Goal: Information Seeking & Learning: Learn about a topic

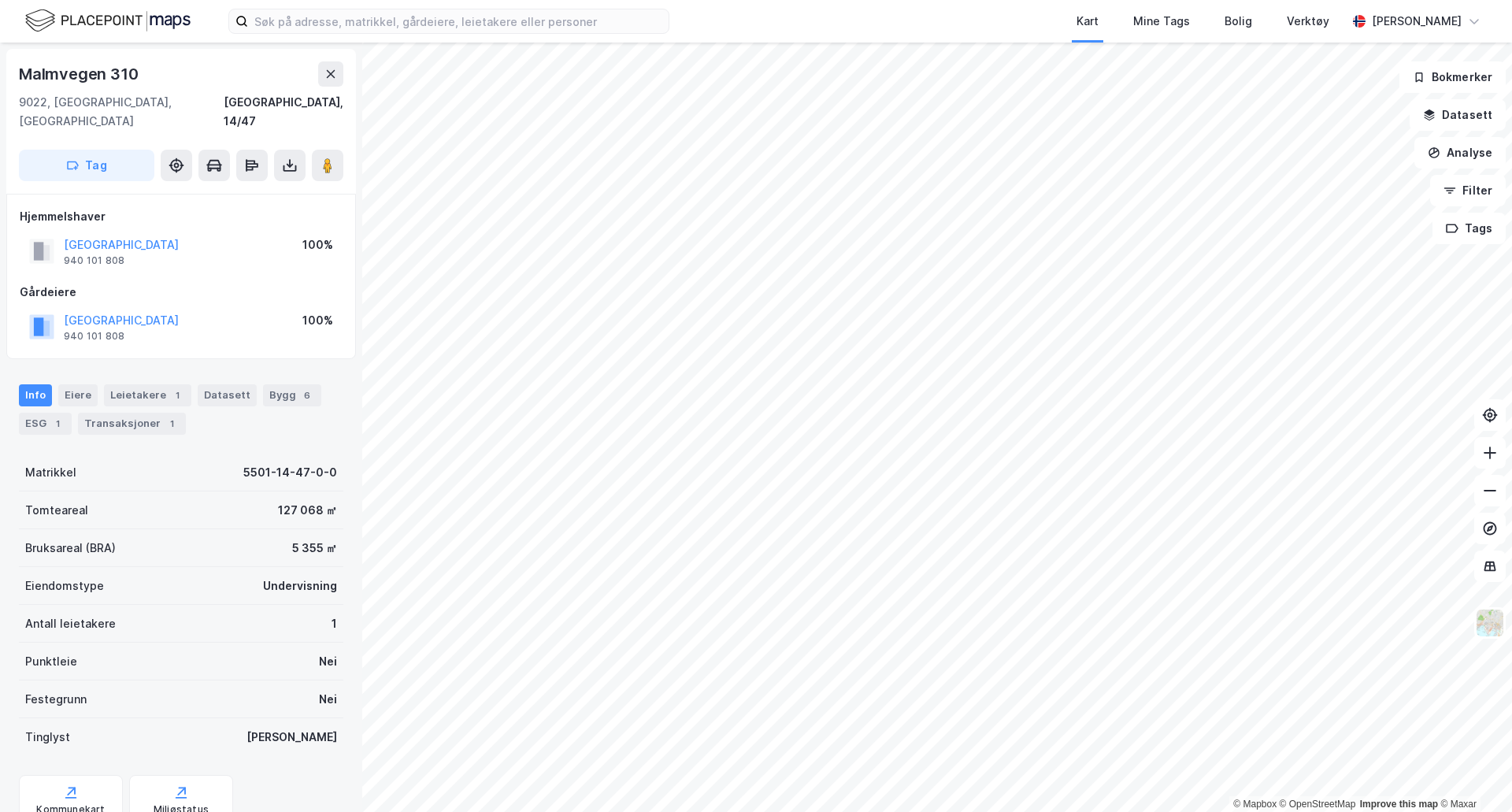
click at [389, 39] on div "Kart Mine Tags Bolig Verktøy [PERSON_NAME]" at bounding box center [756, 21] width 1512 height 42
click at [388, 22] on input at bounding box center [458, 21] width 421 height 23
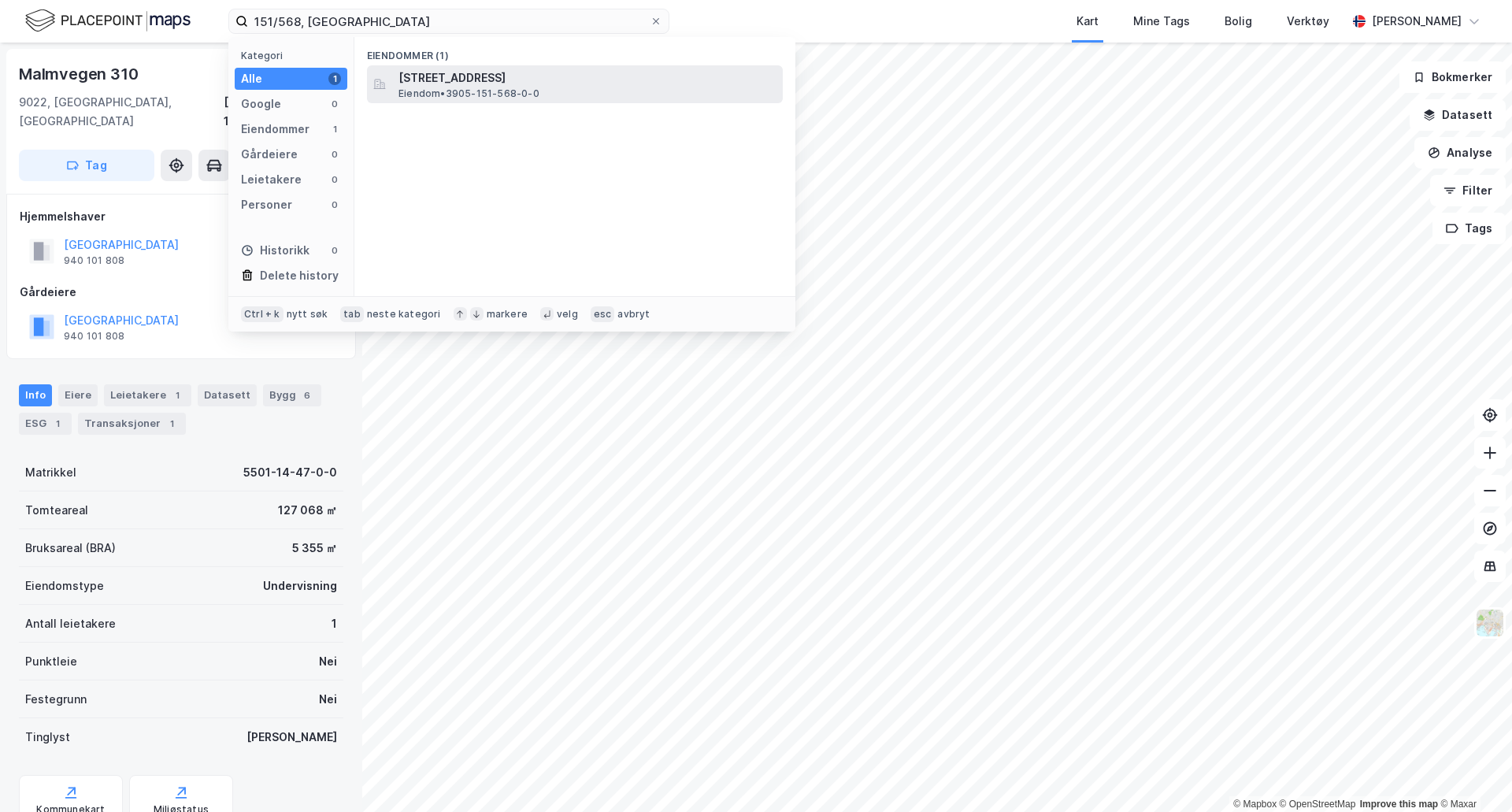
click at [523, 82] on span "[STREET_ADDRESS]" at bounding box center [587, 77] width 378 height 19
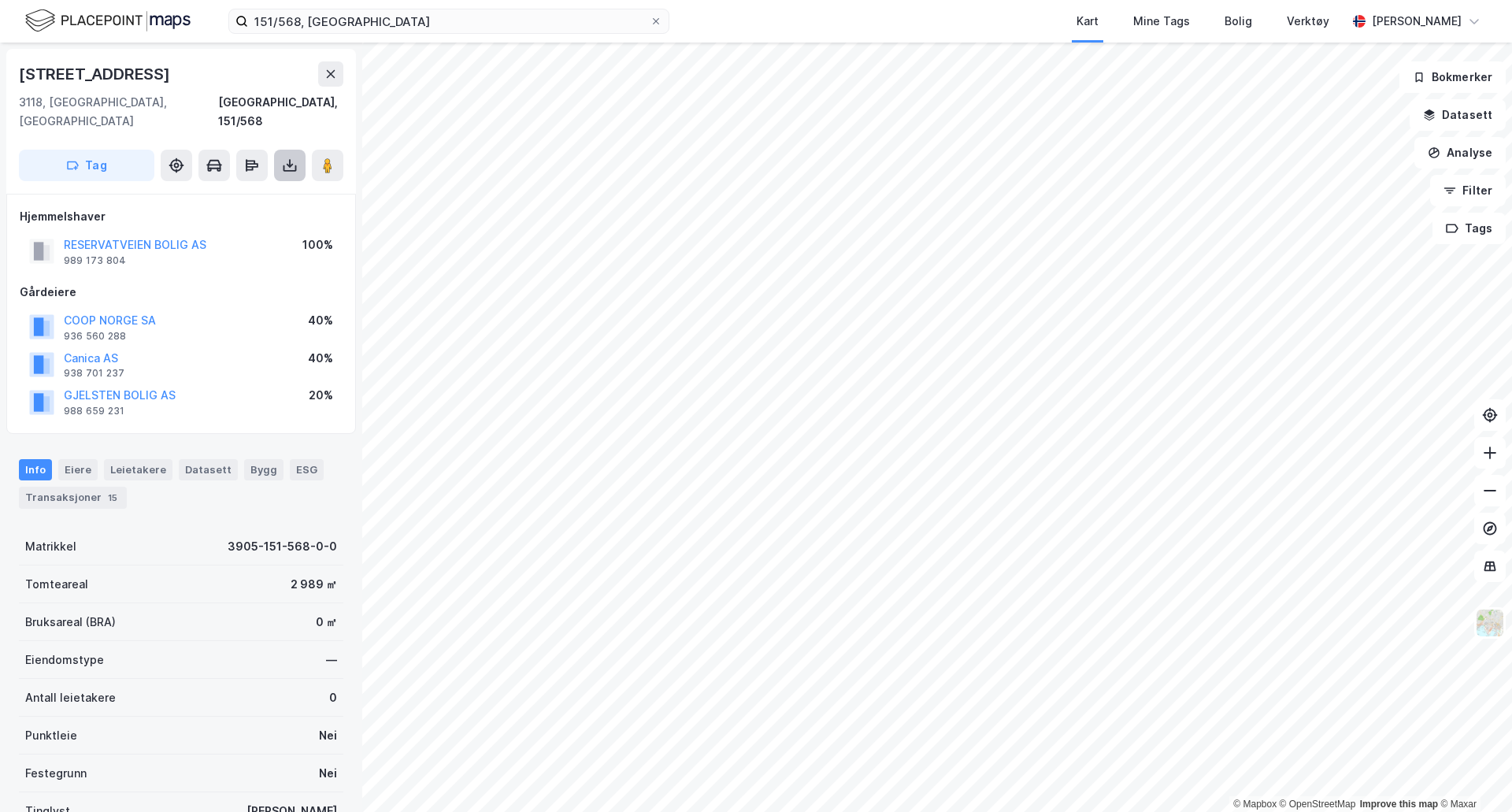
click at [295, 166] on icon at bounding box center [290, 169] width 13 height 7
click at [278, 185] on div "Last ned grunnbok" at bounding box center [222, 197] width 168 height 25
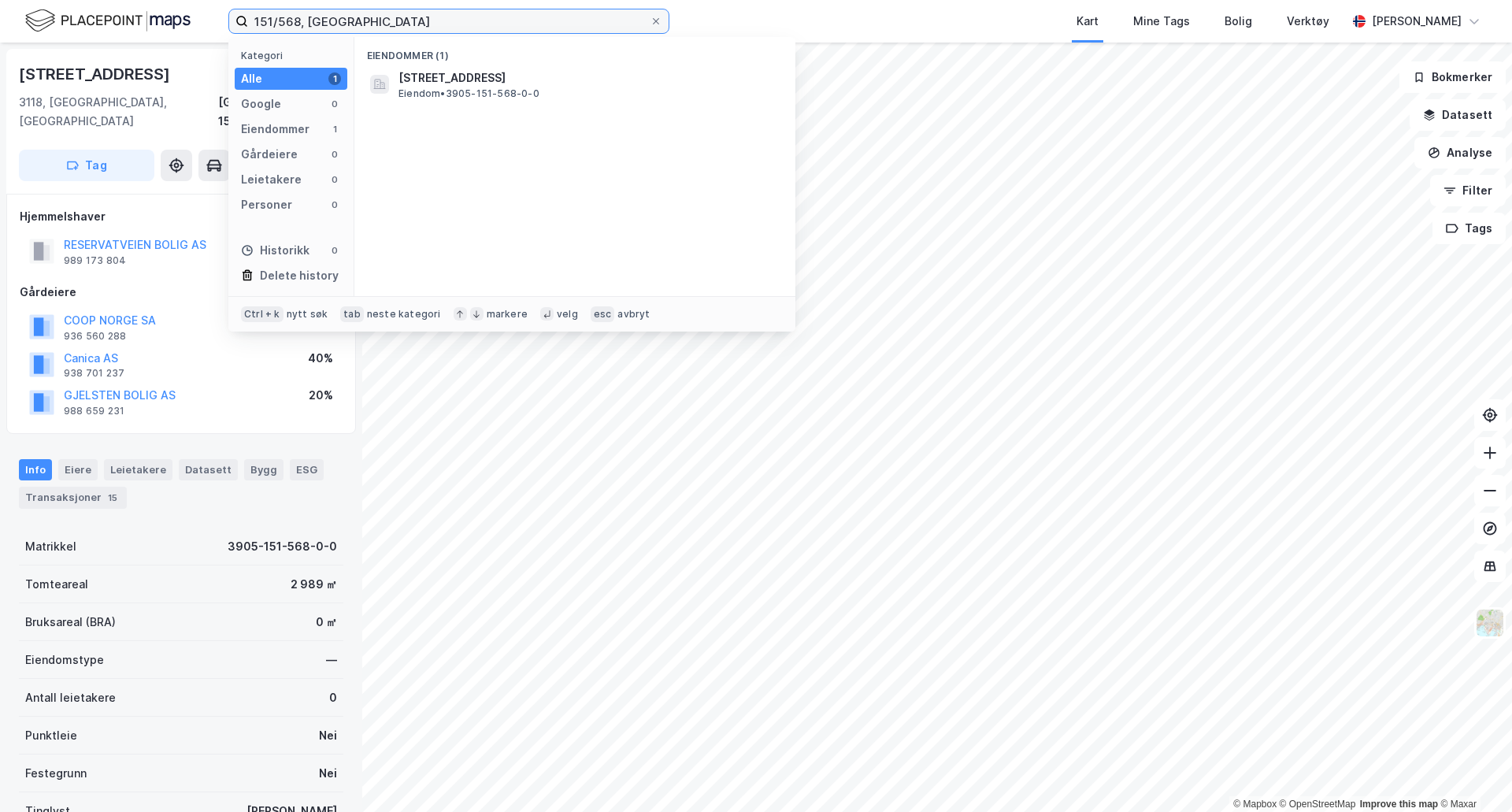
click at [298, 20] on input "151/568, [GEOGRAPHIC_DATA]" at bounding box center [448, 21] width 402 height 23
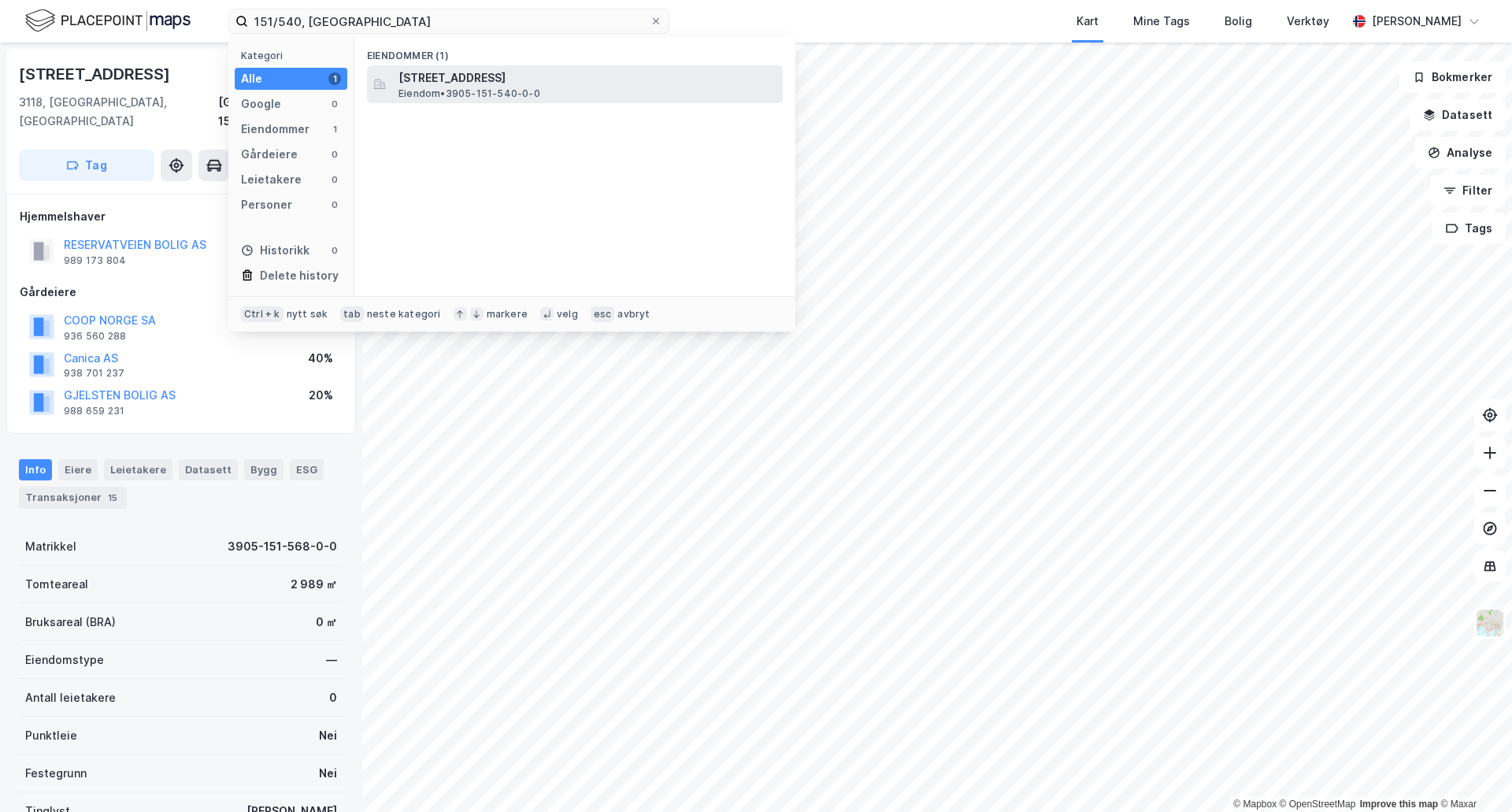
click at [415, 81] on span "[STREET_ADDRESS]" at bounding box center [587, 77] width 378 height 19
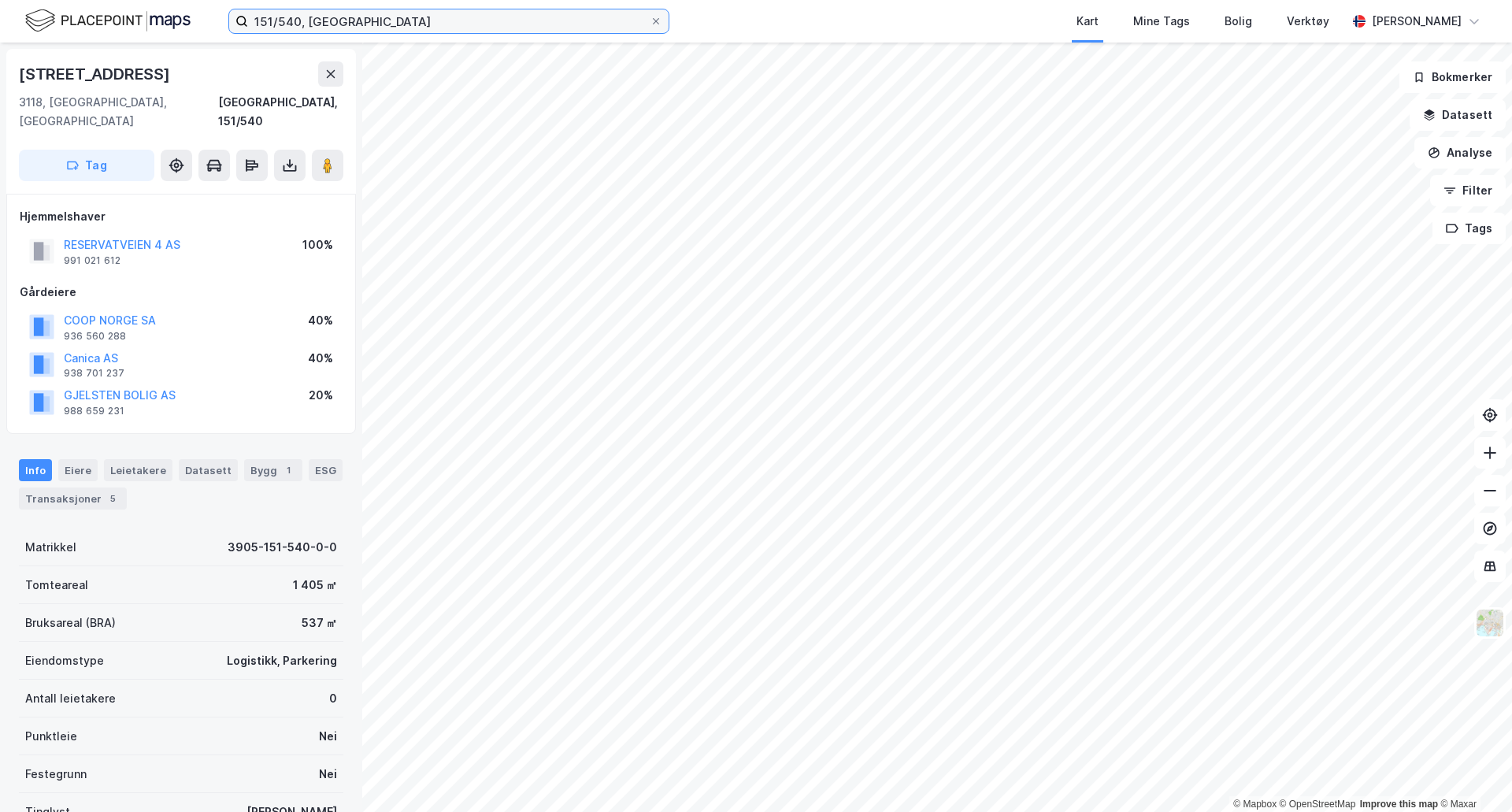
click at [299, 26] on input "151/540, [GEOGRAPHIC_DATA]" at bounding box center [448, 21] width 402 height 23
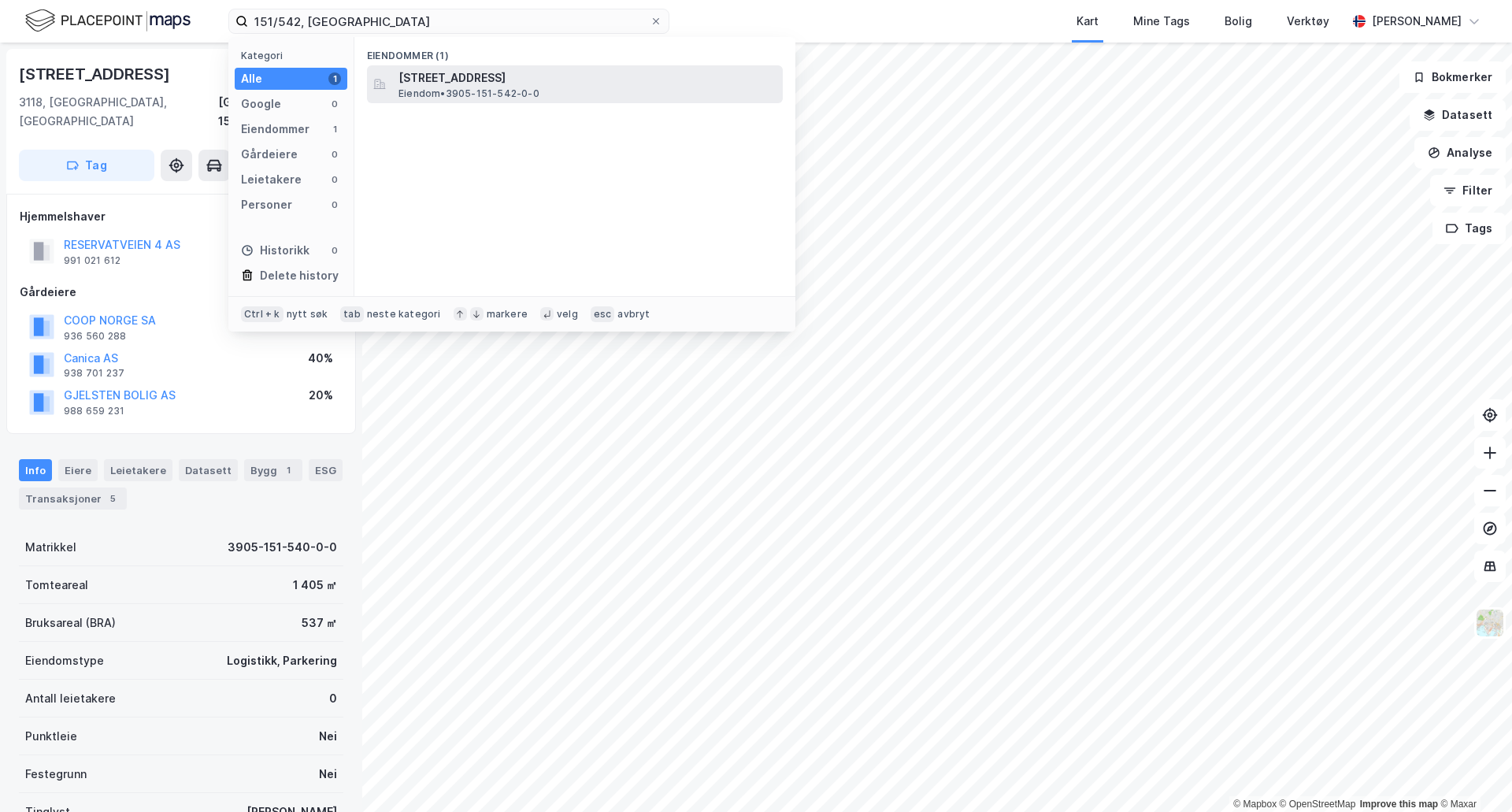
click at [418, 86] on span "[STREET_ADDRESS]" at bounding box center [587, 77] width 378 height 19
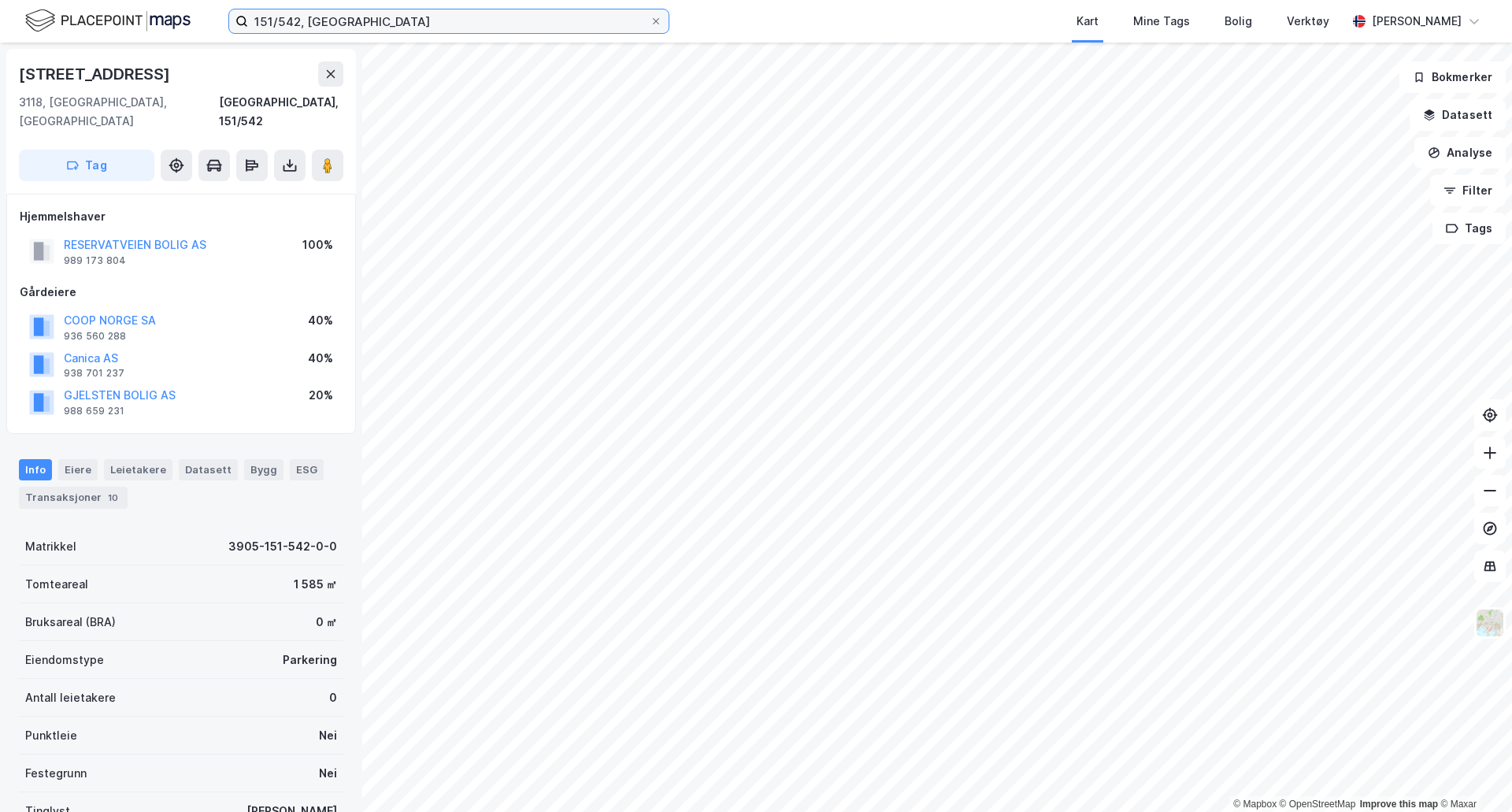
click at [297, 17] on input "151/542, [GEOGRAPHIC_DATA]" at bounding box center [448, 21] width 402 height 23
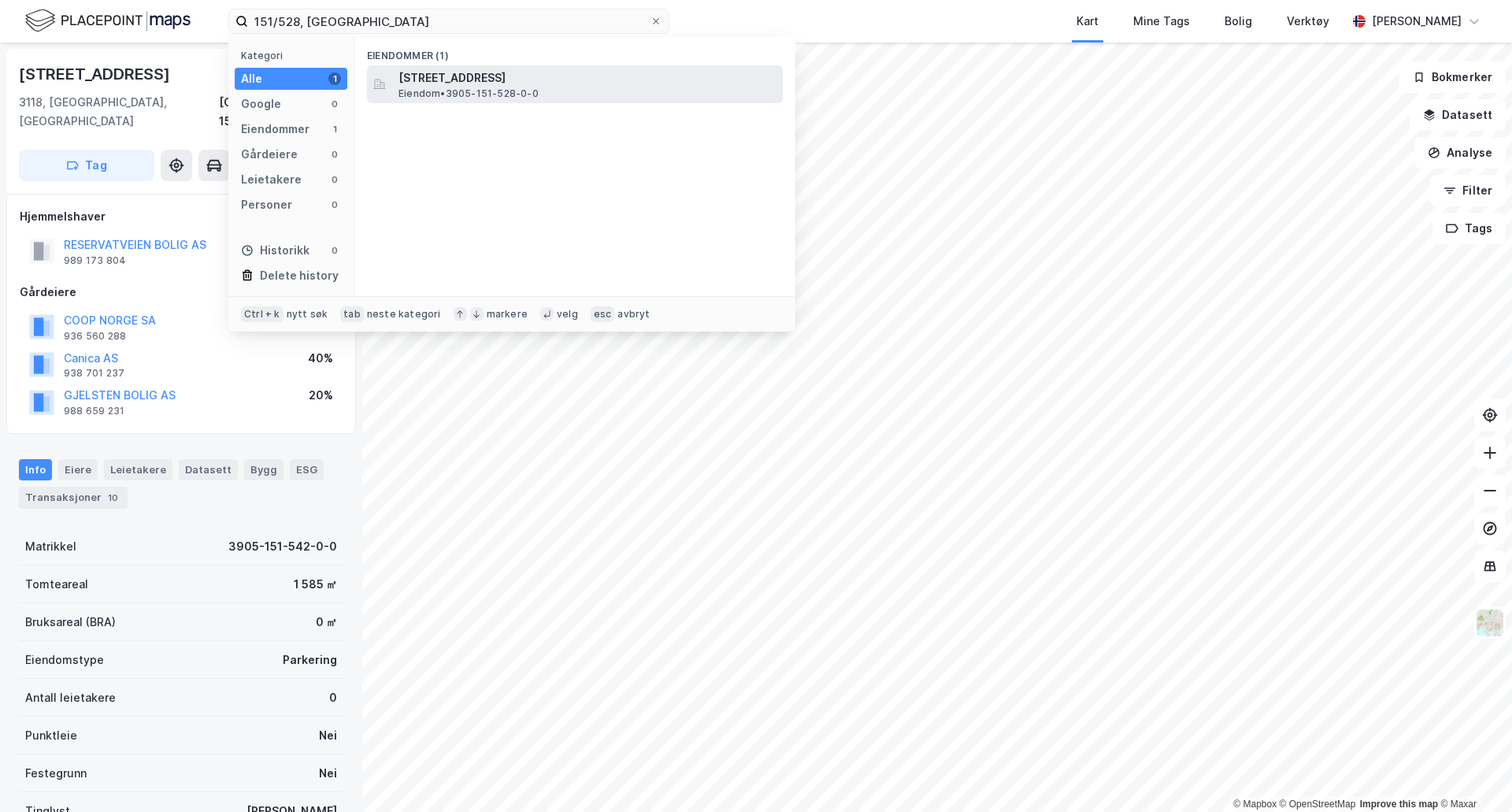
click at [448, 87] on span "Eiendom • 3905-151-528-0-0" at bounding box center [468, 93] width 141 height 12
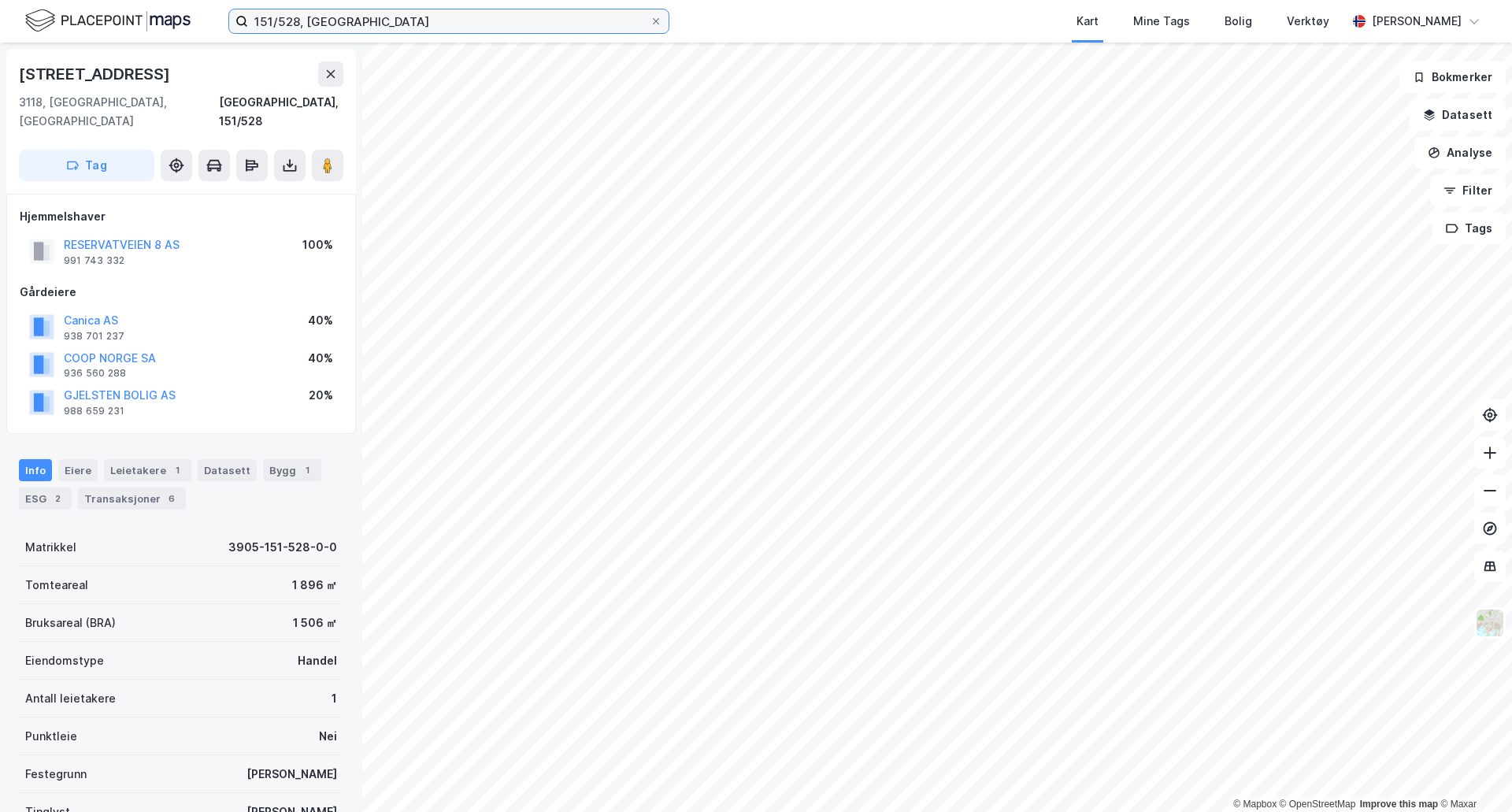
click at [294, 17] on input "151/528, [GEOGRAPHIC_DATA]" at bounding box center [448, 21] width 402 height 23
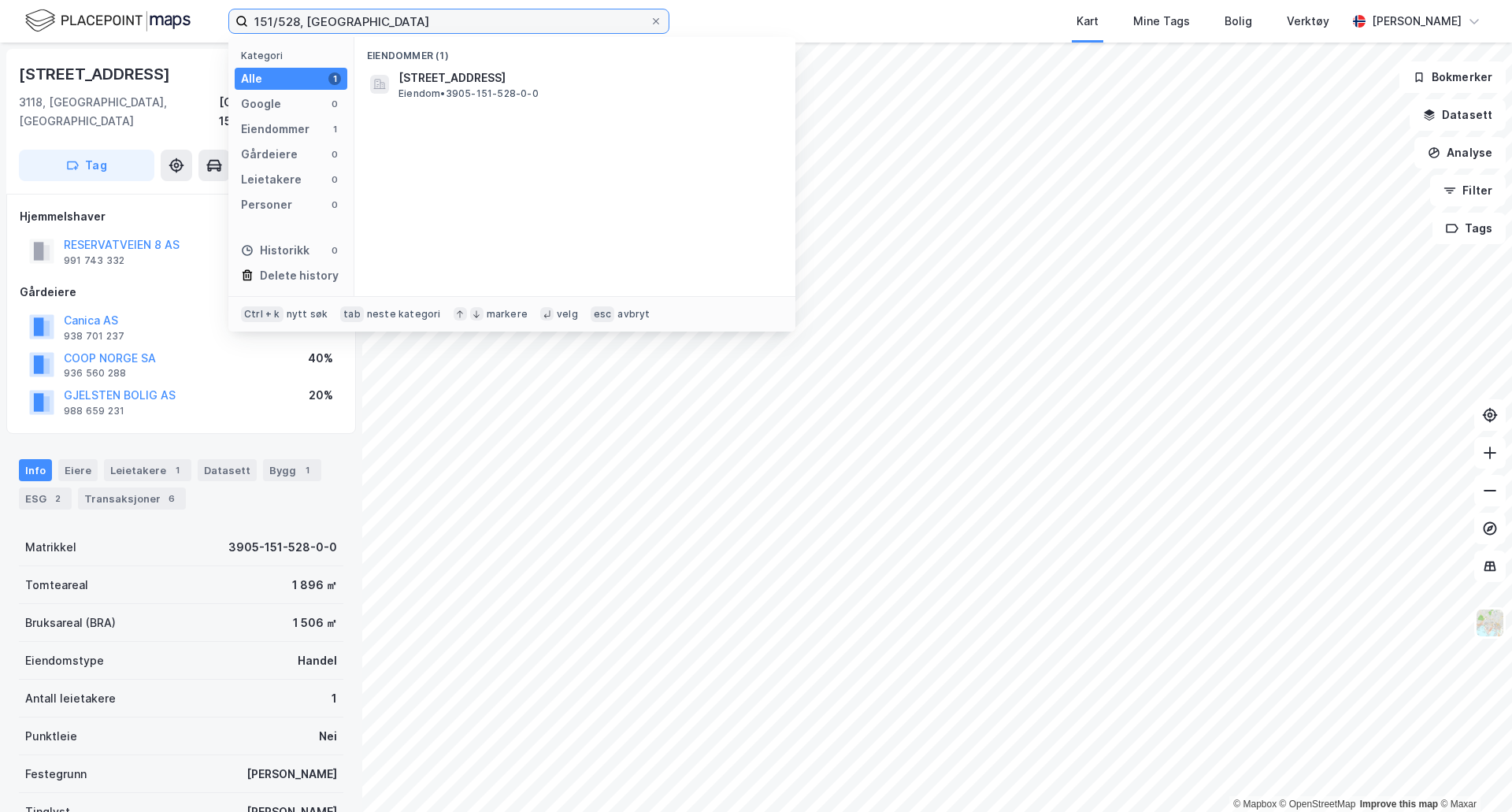
click at [297, 20] on input "151/528, [GEOGRAPHIC_DATA]" at bounding box center [448, 21] width 402 height 23
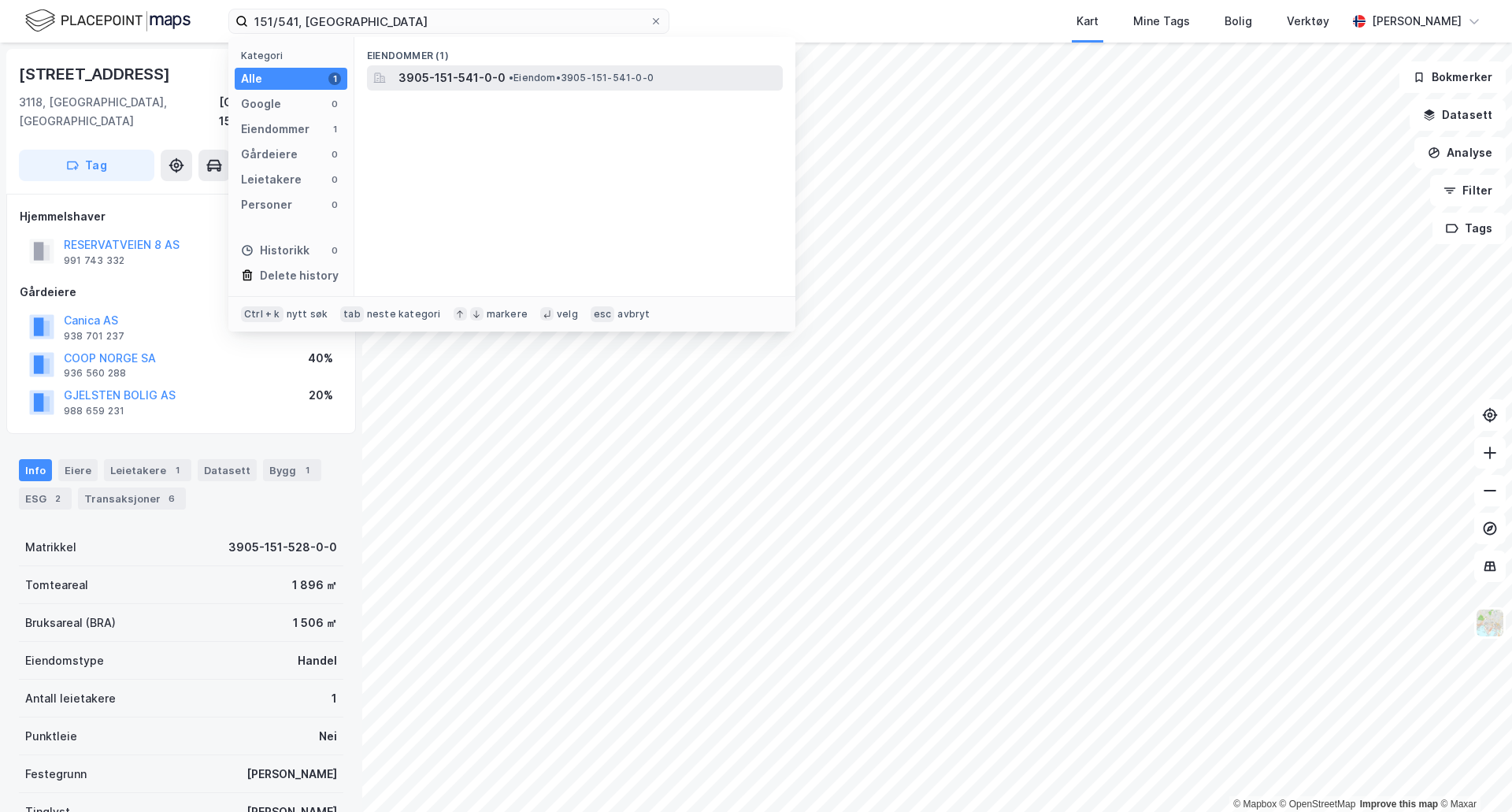
click at [420, 72] on span "3905-151-541-0-0" at bounding box center [452, 77] width 107 height 19
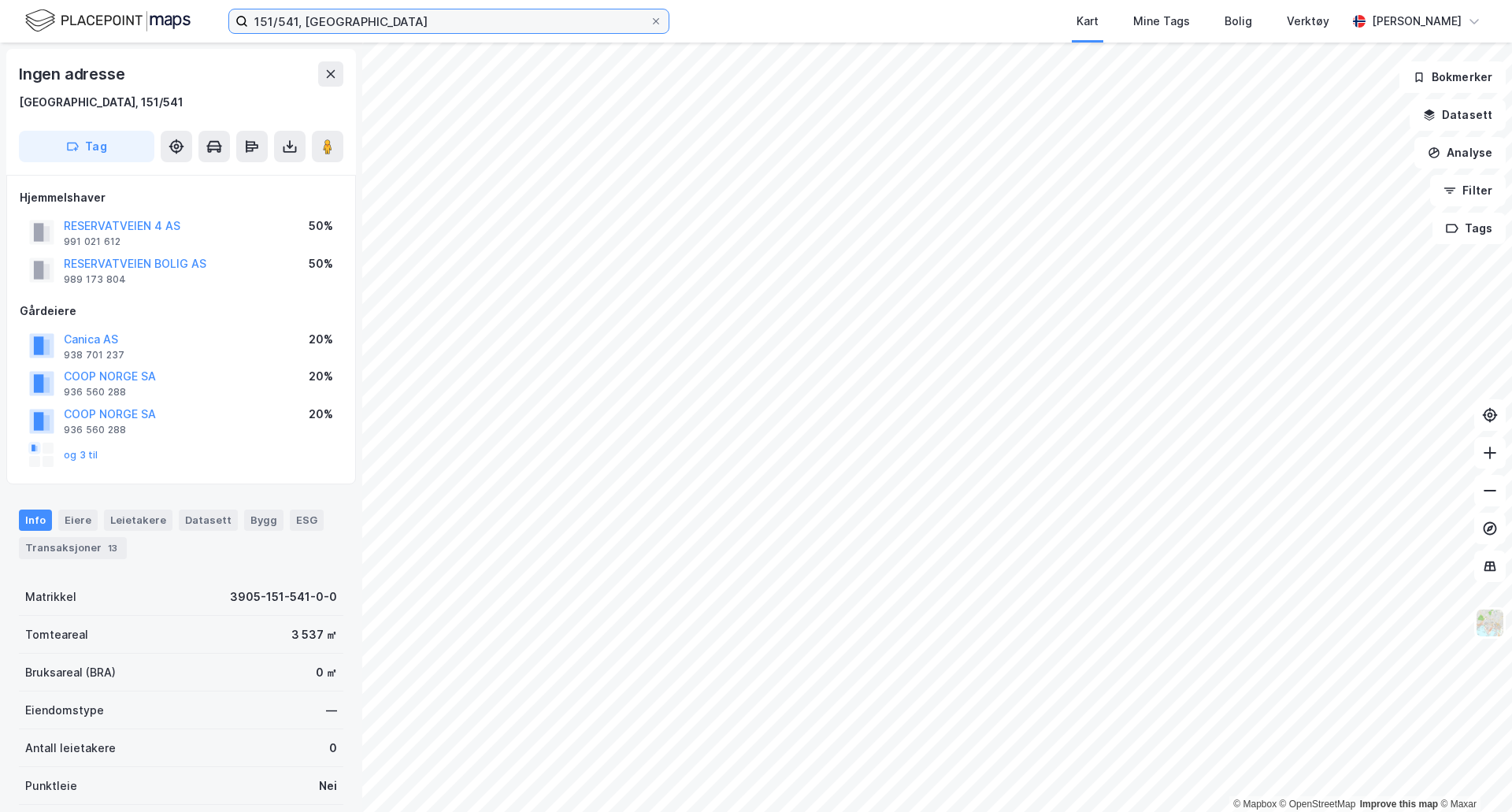
click at [299, 24] on input "151/541, [GEOGRAPHIC_DATA]" at bounding box center [448, 21] width 402 height 23
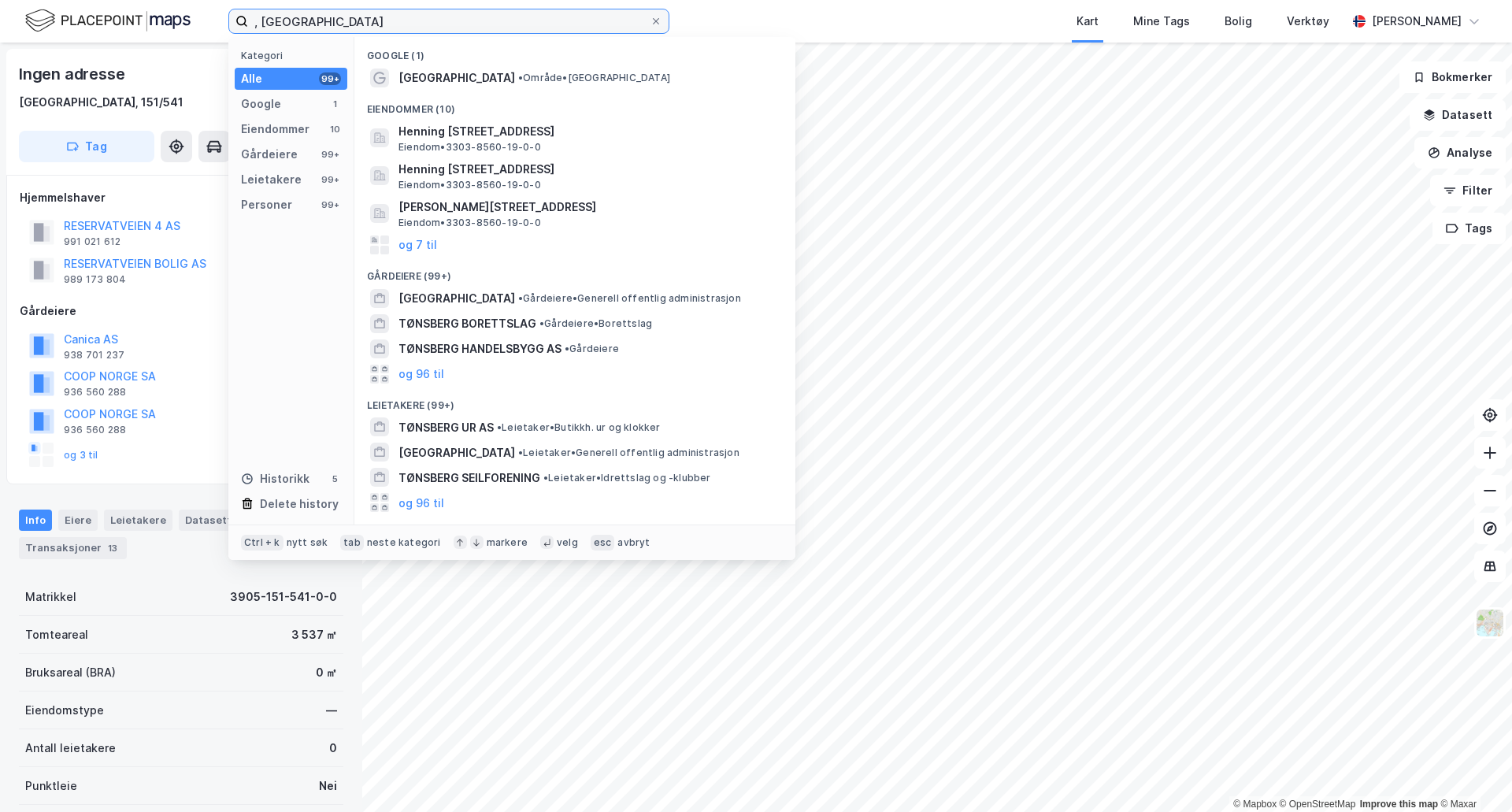
type input ", [GEOGRAPHIC_DATA]"
